Goal: Find specific page/section: Find specific page/section

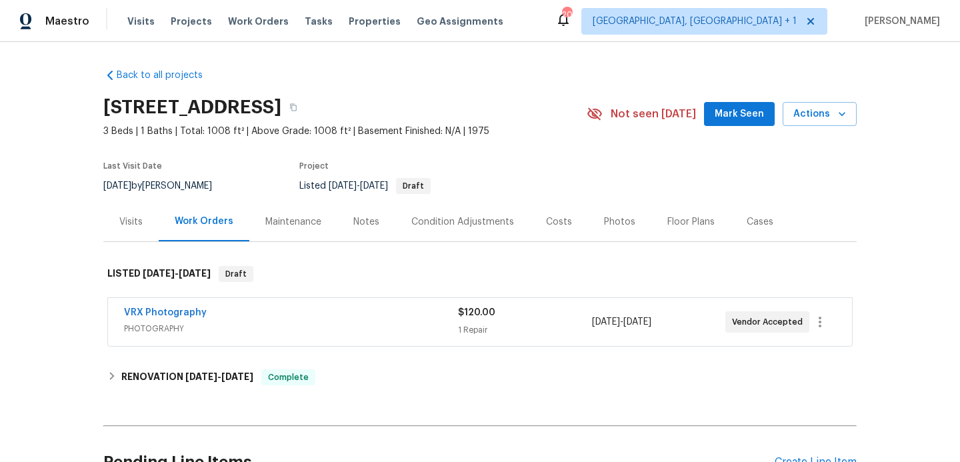
click at [604, 225] on div "Photos" at bounding box center [619, 221] width 31 height 13
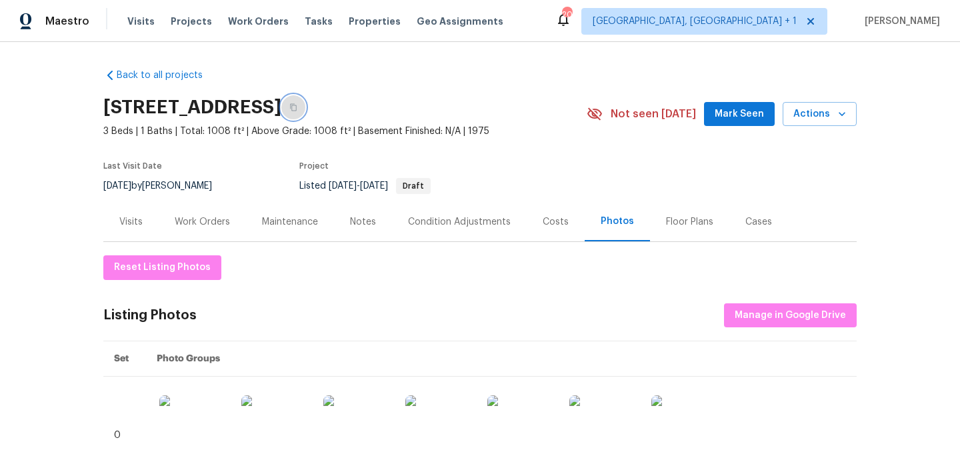
click at [305, 115] on button "button" at bounding box center [293, 107] width 24 height 24
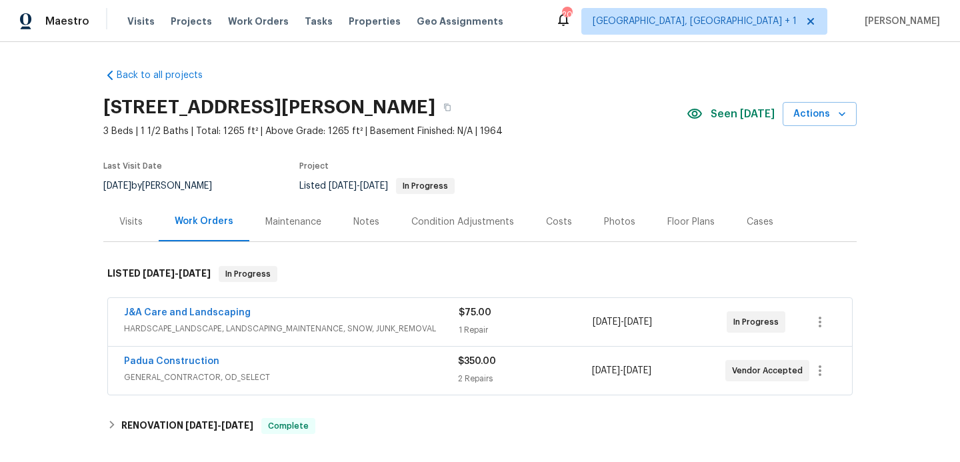
click at [604, 223] on div "Photos" at bounding box center [619, 221] width 31 height 13
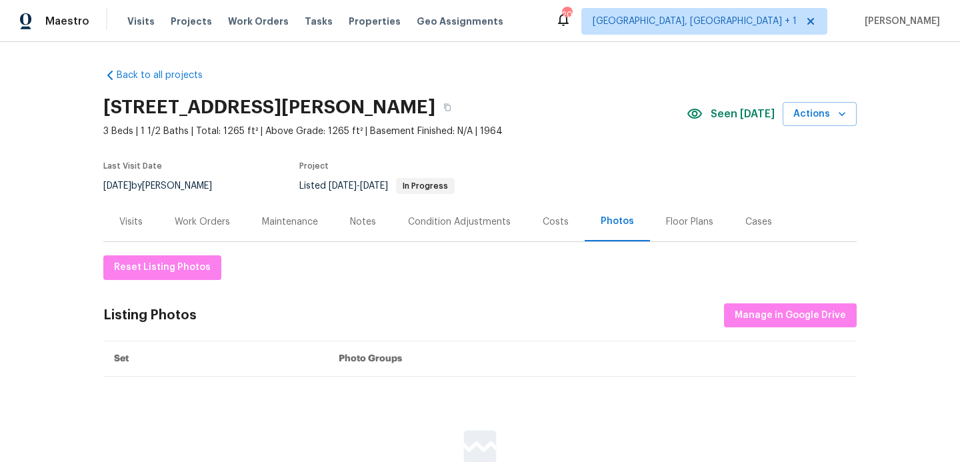
scroll to position [135, 0]
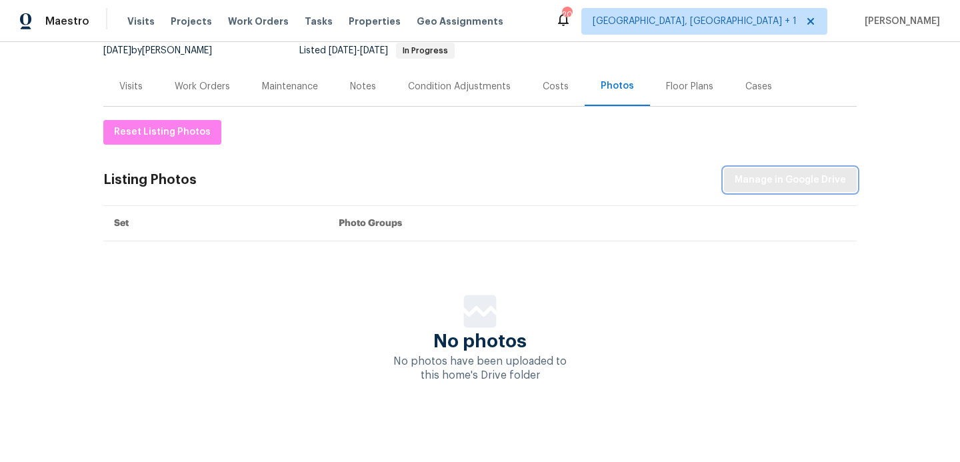
click at [761, 175] on span "Manage in Google Drive" at bounding box center [790, 180] width 111 height 17
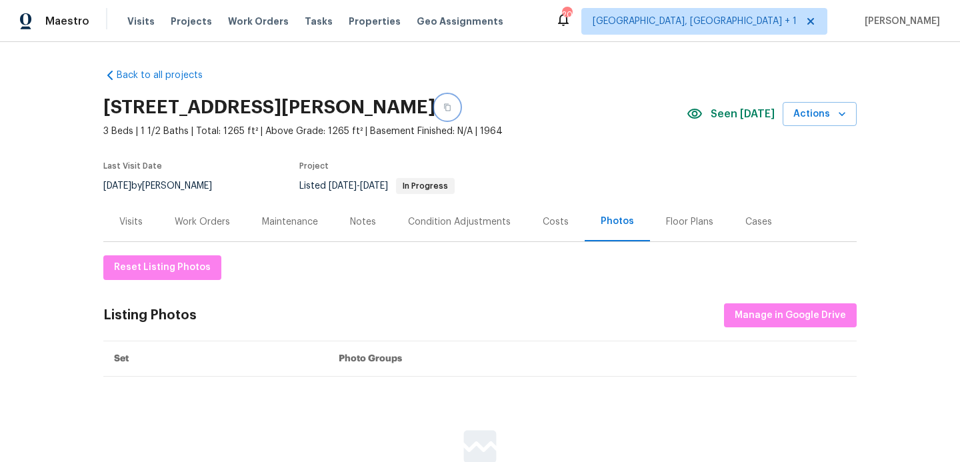
click at [459, 107] on button "button" at bounding box center [447, 107] width 24 height 24
